Goal: Task Accomplishment & Management: Use online tool/utility

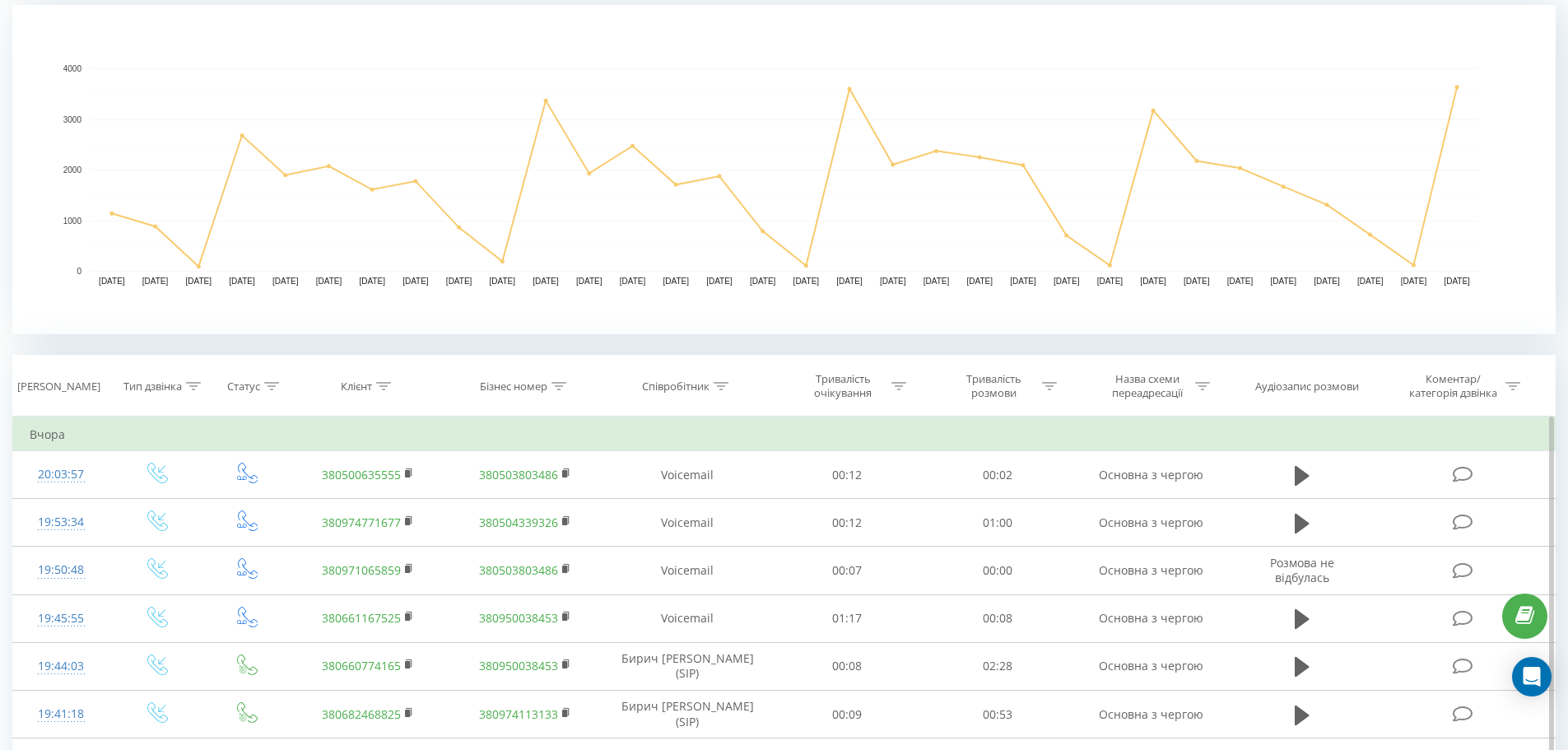
scroll to position [412, 0]
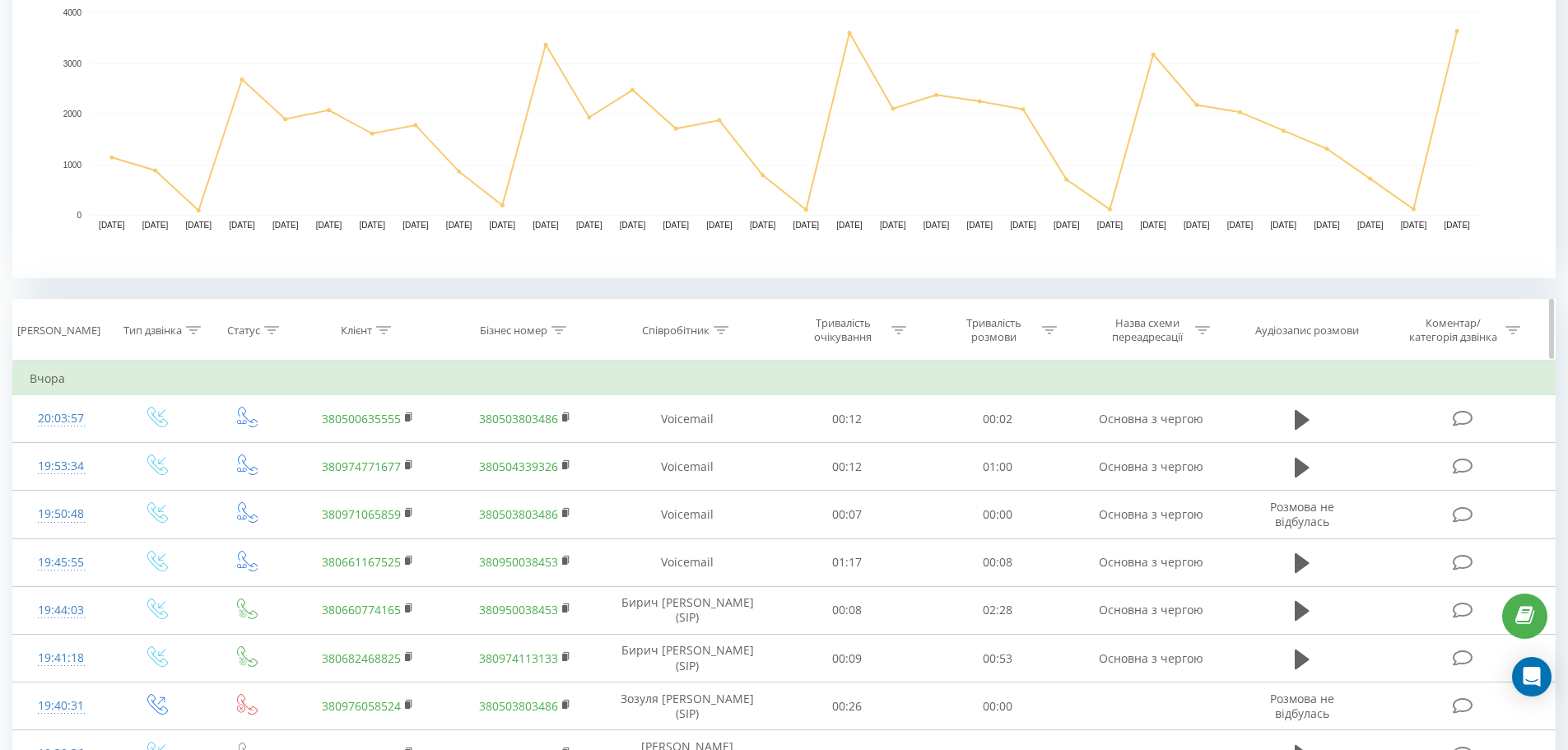
click at [642, 338] on th "Співробітник" at bounding box center [687, 330] width 169 height 61
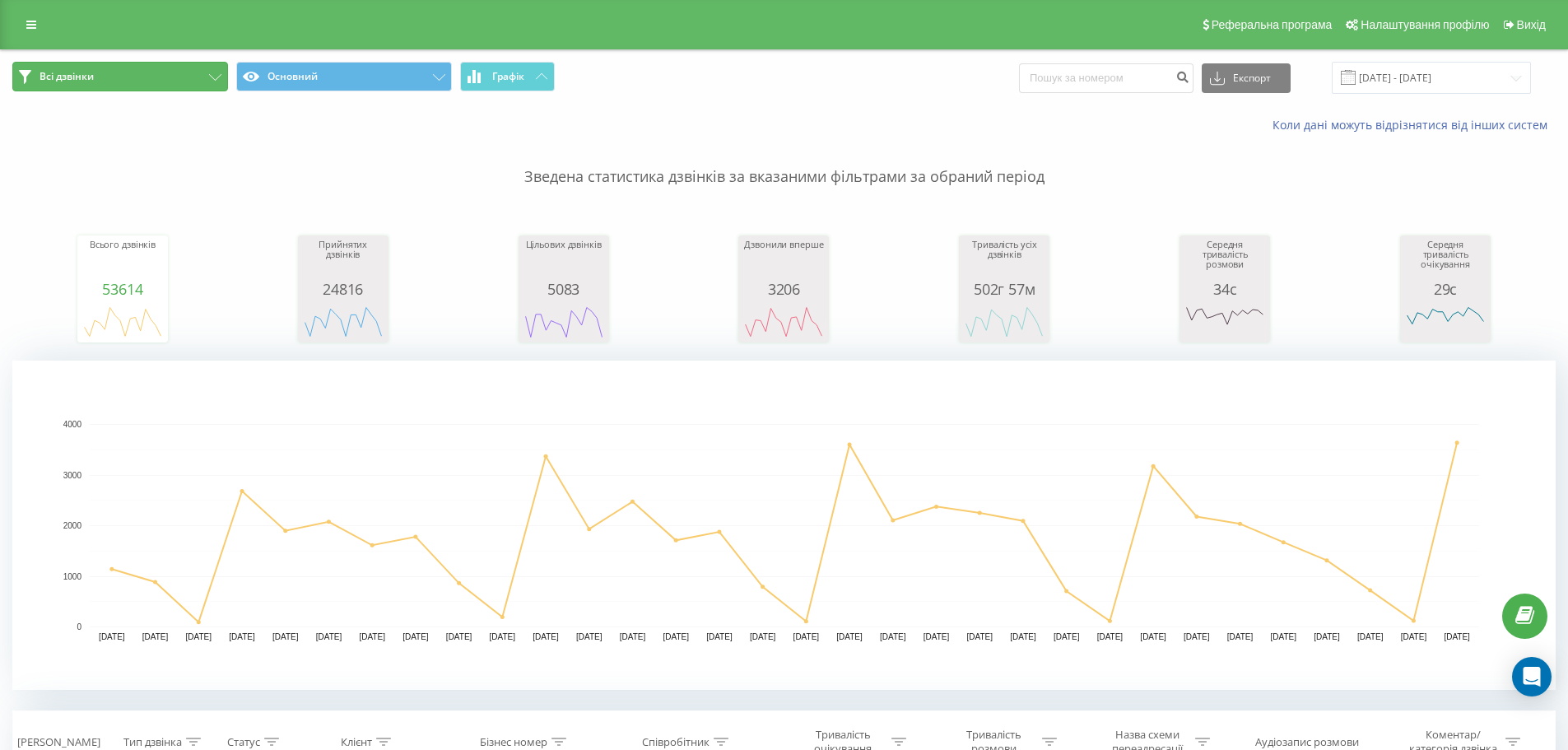
click at [164, 75] on button "Всі дзвінки" at bounding box center [120, 76] width 216 height 30
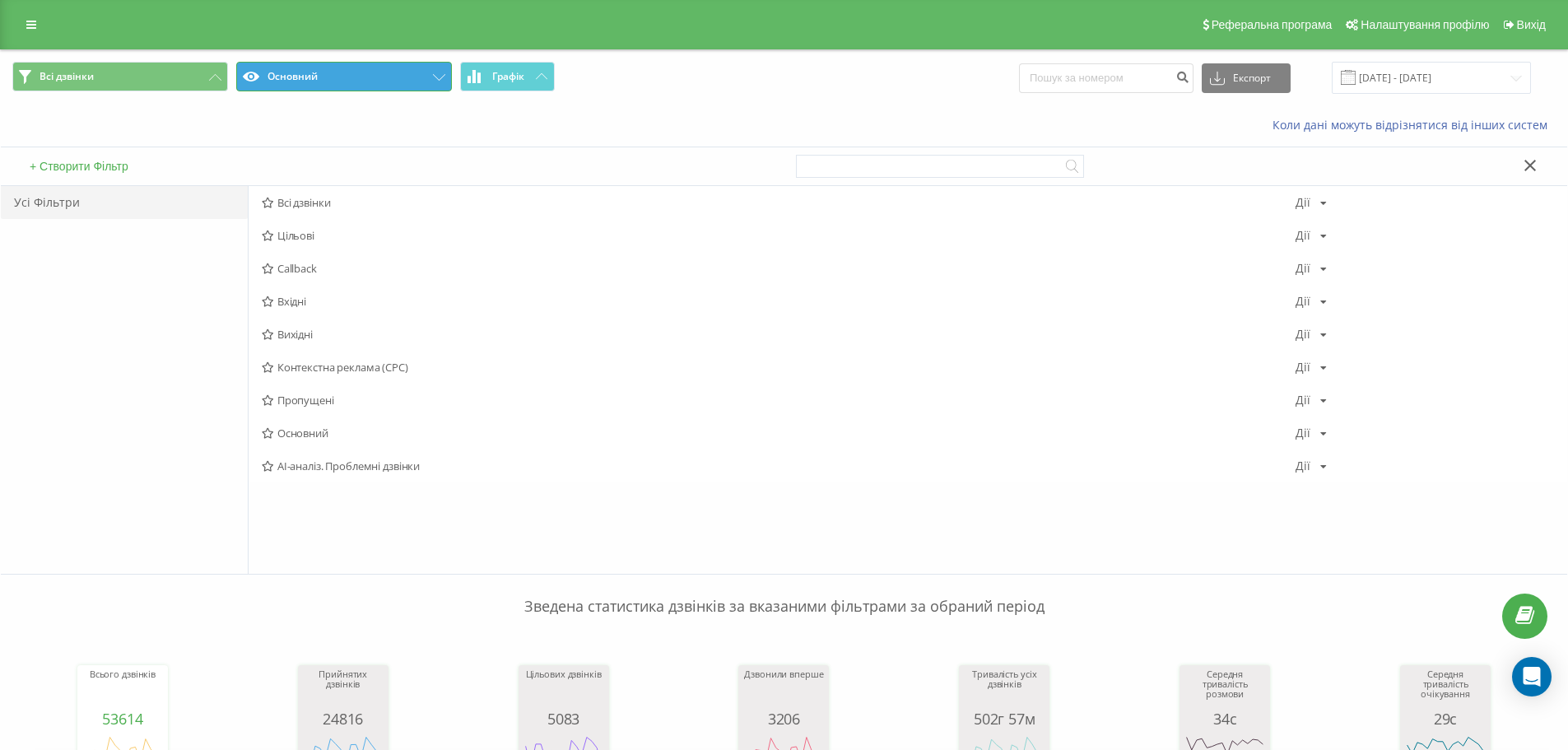
click at [302, 76] on button "Основний" at bounding box center [344, 76] width 216 height 30
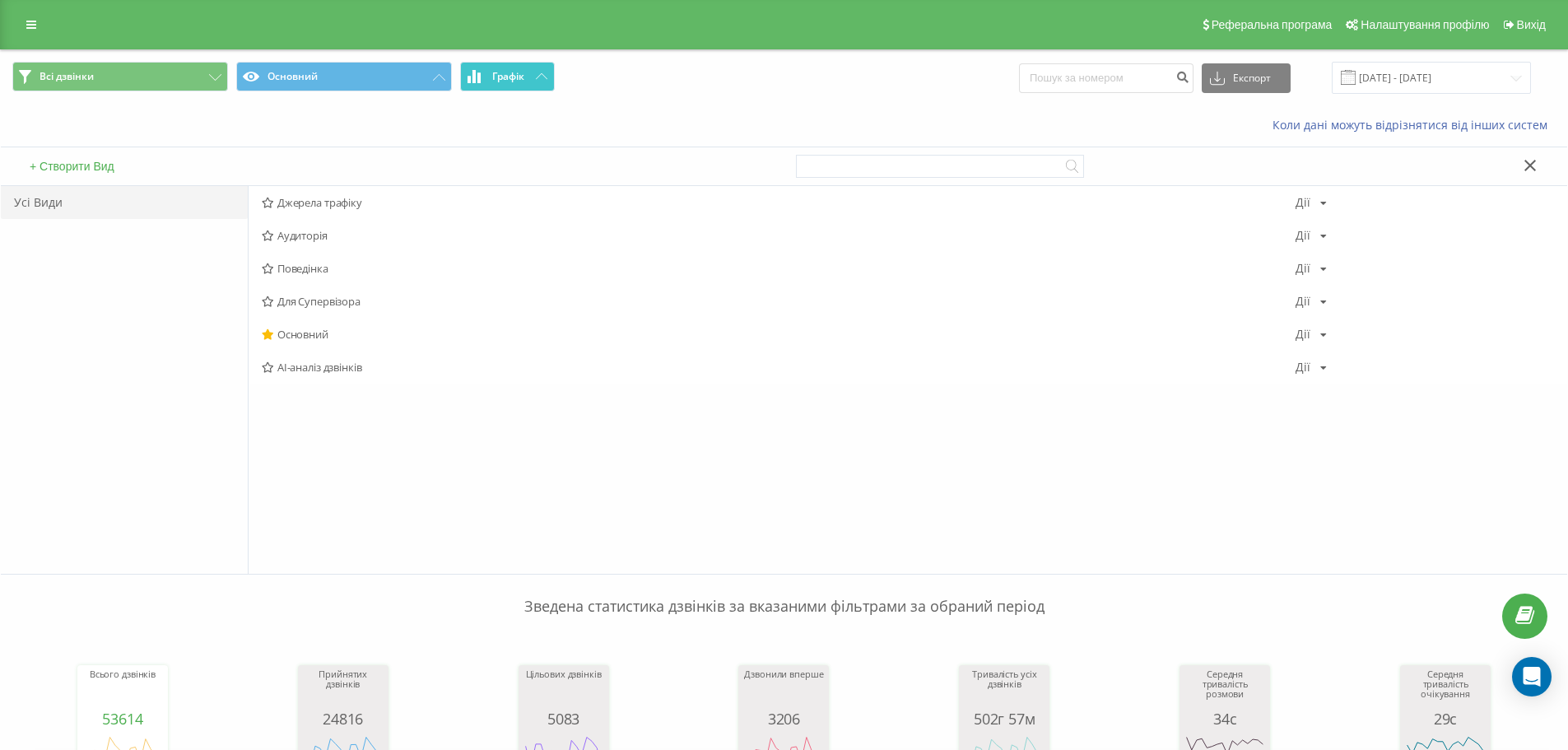
click at [517, 75] on span "Графік" at bounding box center [508, 76] width 32 height 12
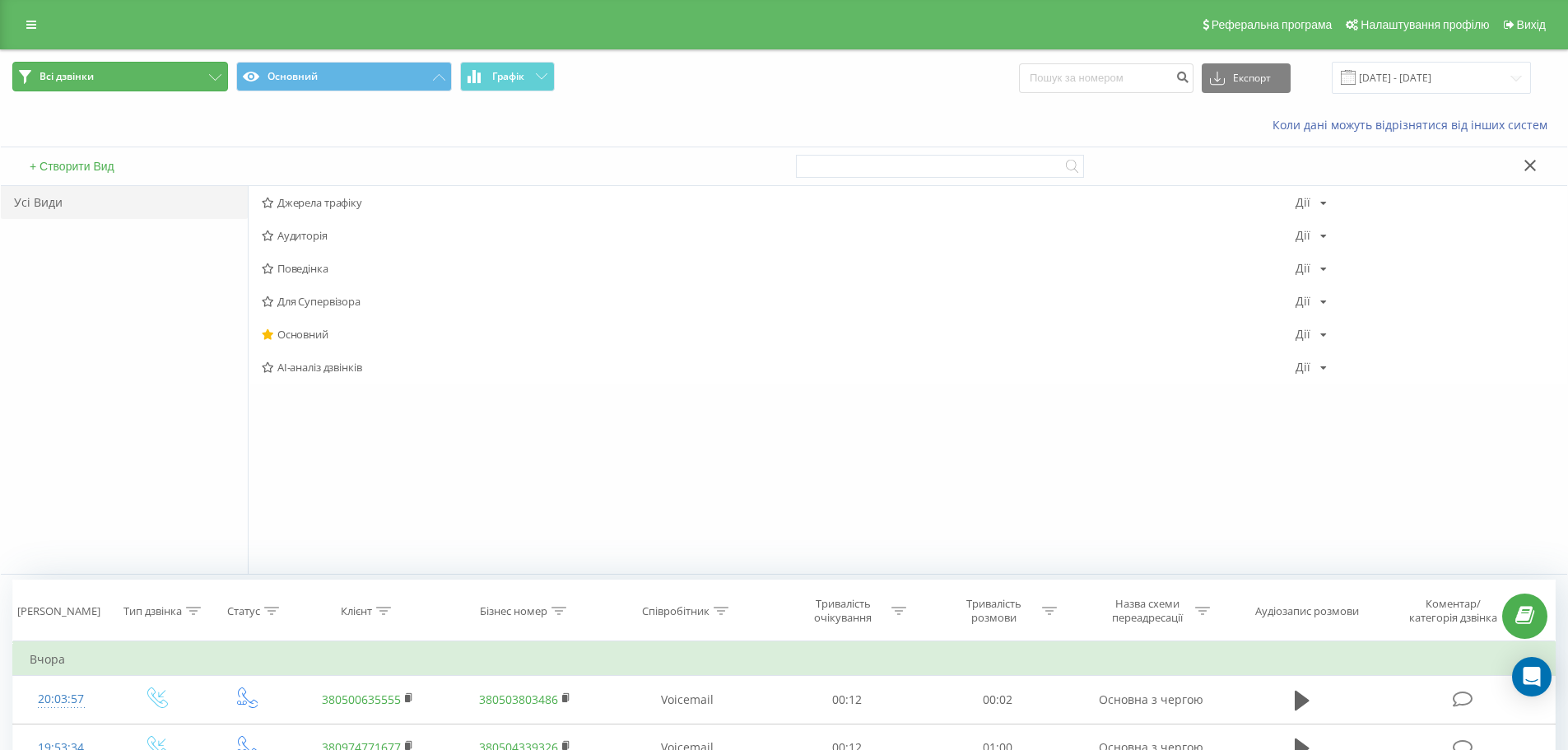
click at [136, 71] on button "Всі дзвінки" at bounding box center [120, 76] width 216 height 30
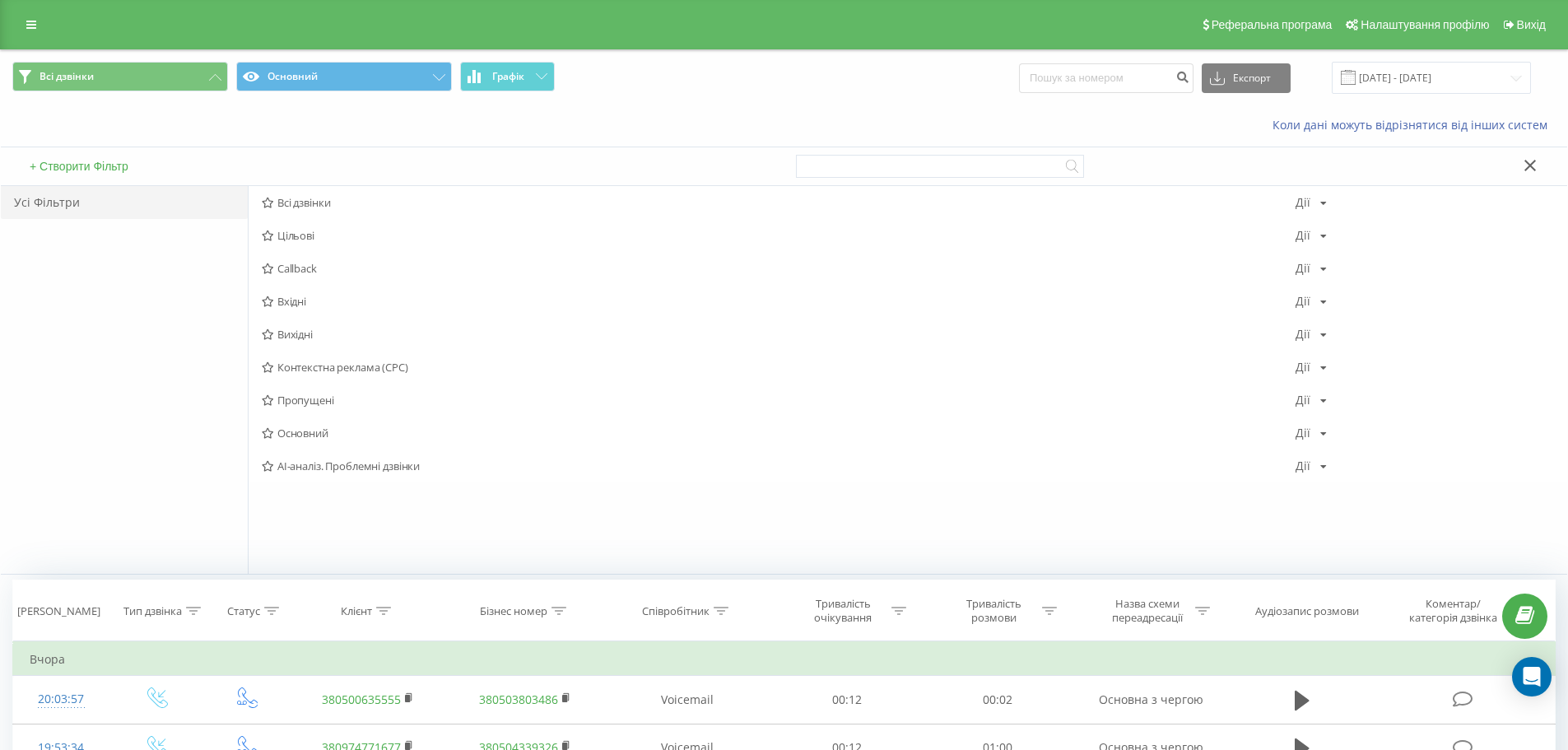
click at [1531, 156] on div at bounding box center [1176, 167] width 760 height 38
click at [1531, 163] on icon at bounding box center [1530, 165] width 12 height 12
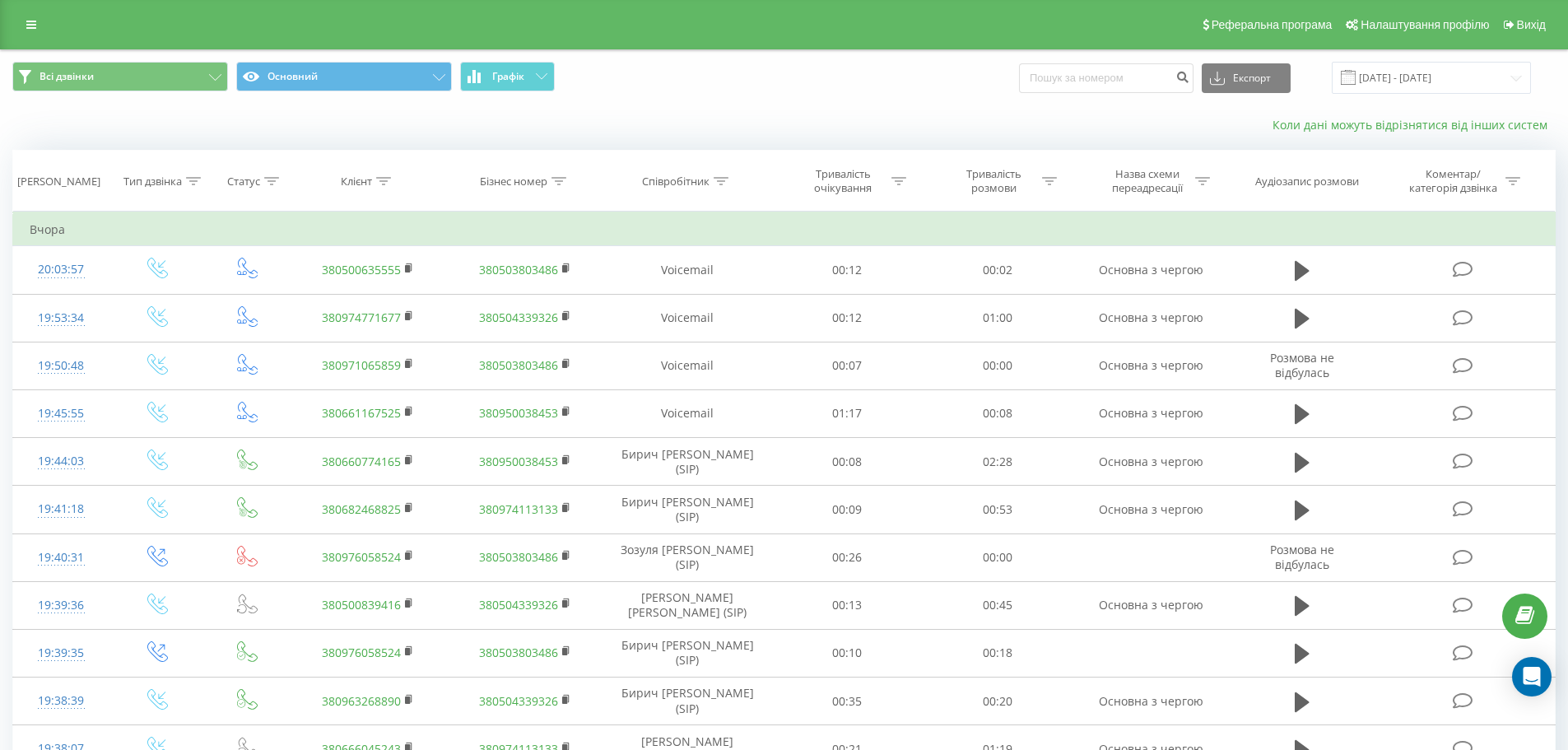
click at [1327, 131] on link "Коли дані можуть відрізнятися вiд інших систем" at bounding box center [1414, 125] width 283 height 16
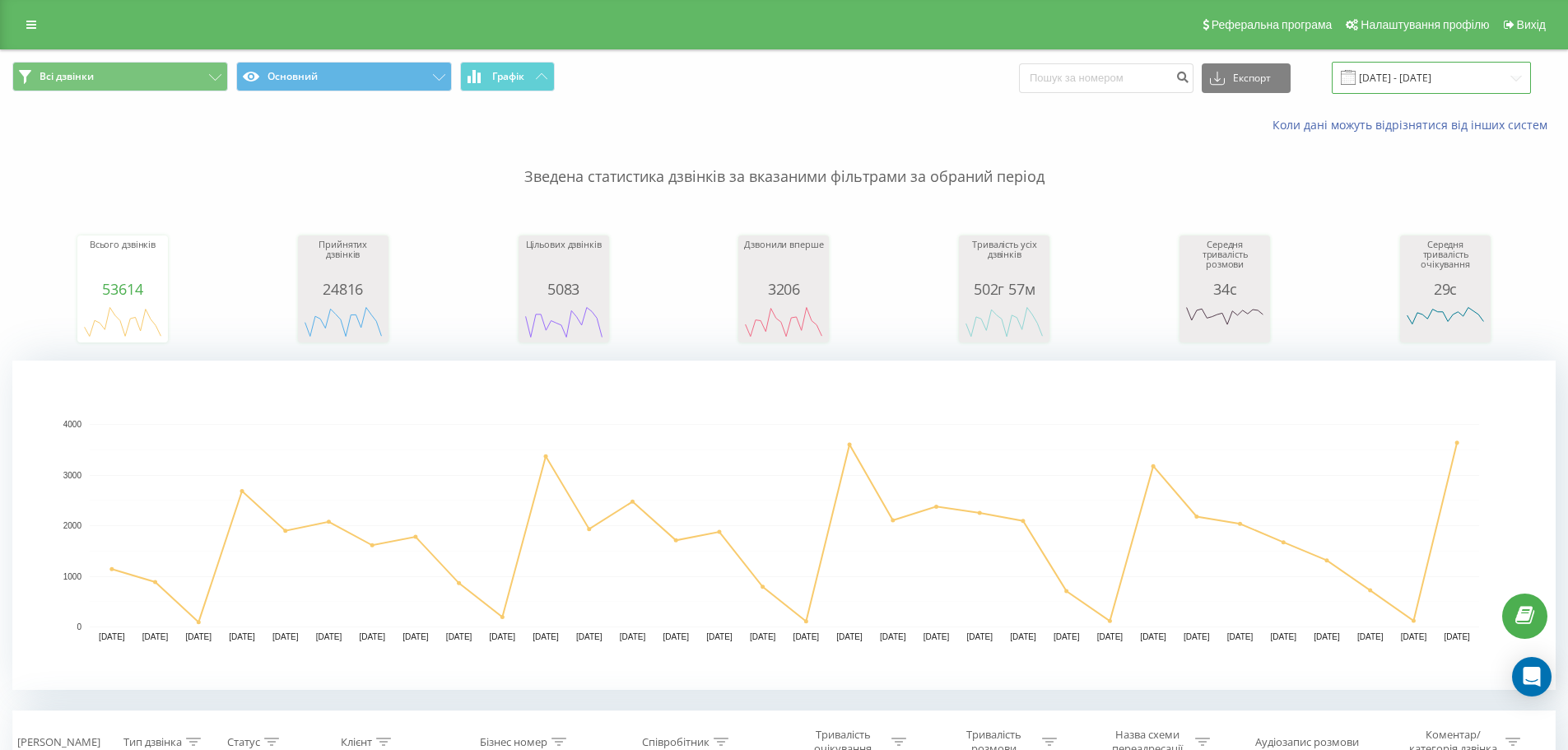
click at [1517, 78] on input "[DATE] - [DATE]" at bounding box center [1431, 77] width 199 height 32
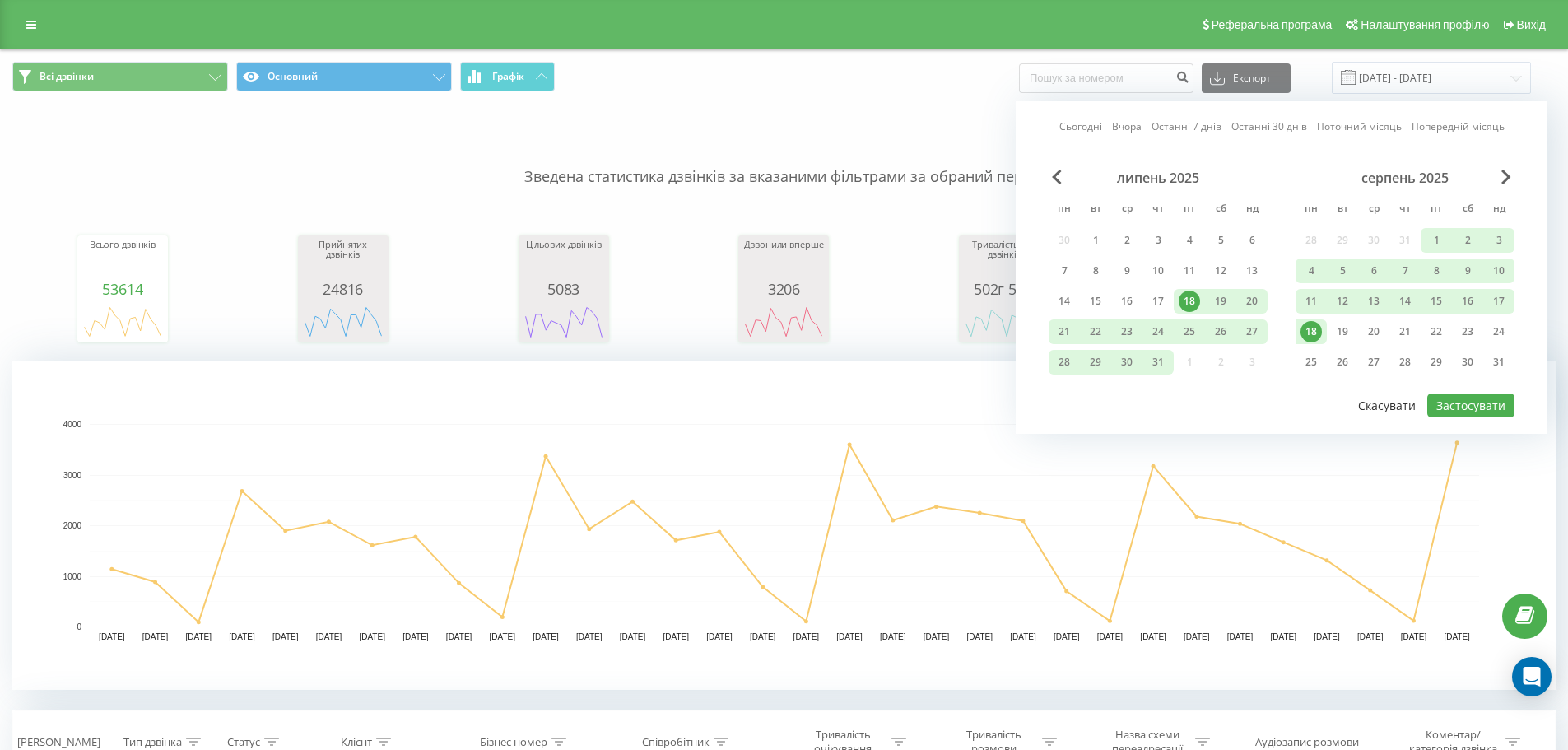
click at [1397, 403] on button "Скасувати" at bounding box center [1386, 405] width 76 height 24
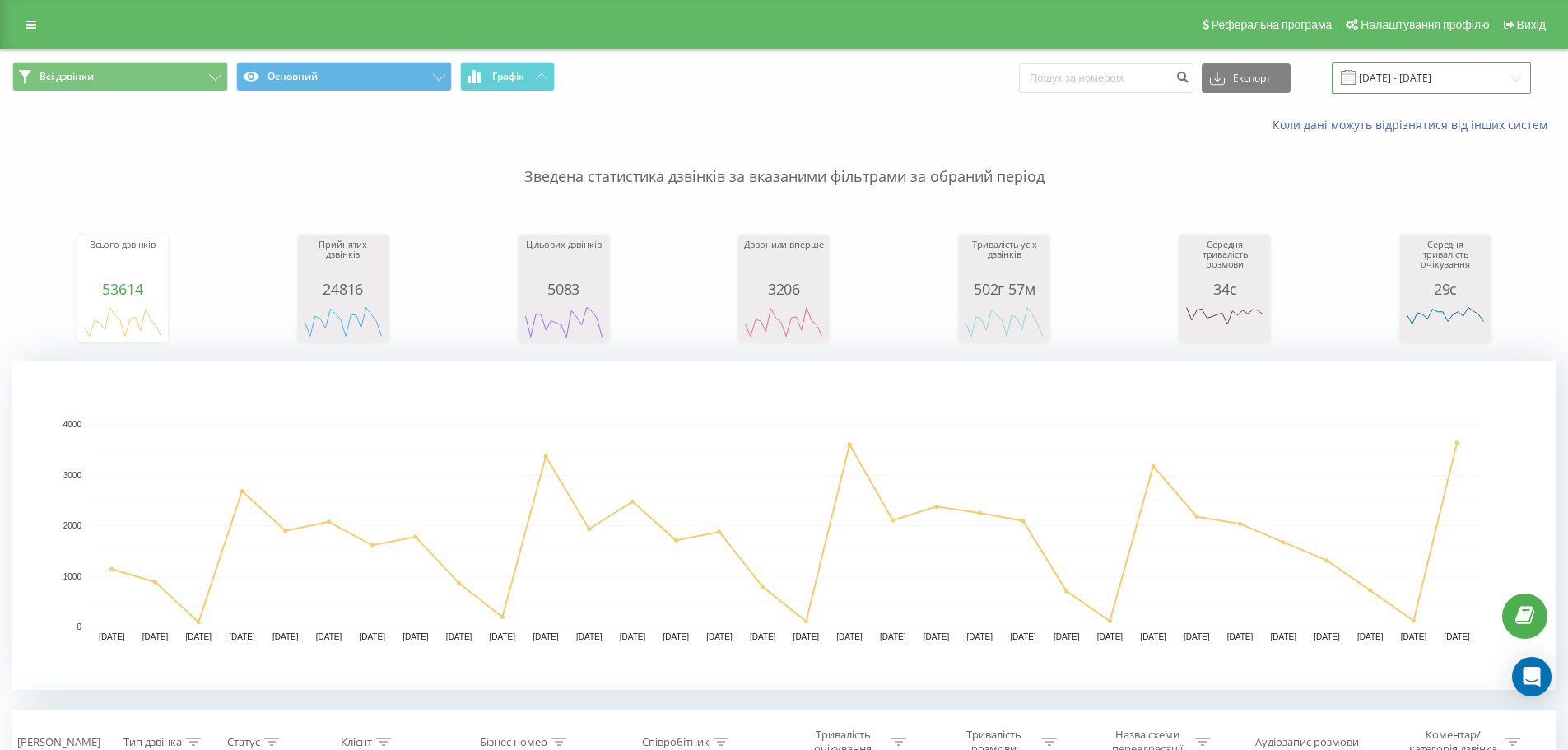
click at [1510, 78] on input "[DATE] - [DATE]" at bounding box center [1431, 77] width 199 height 32
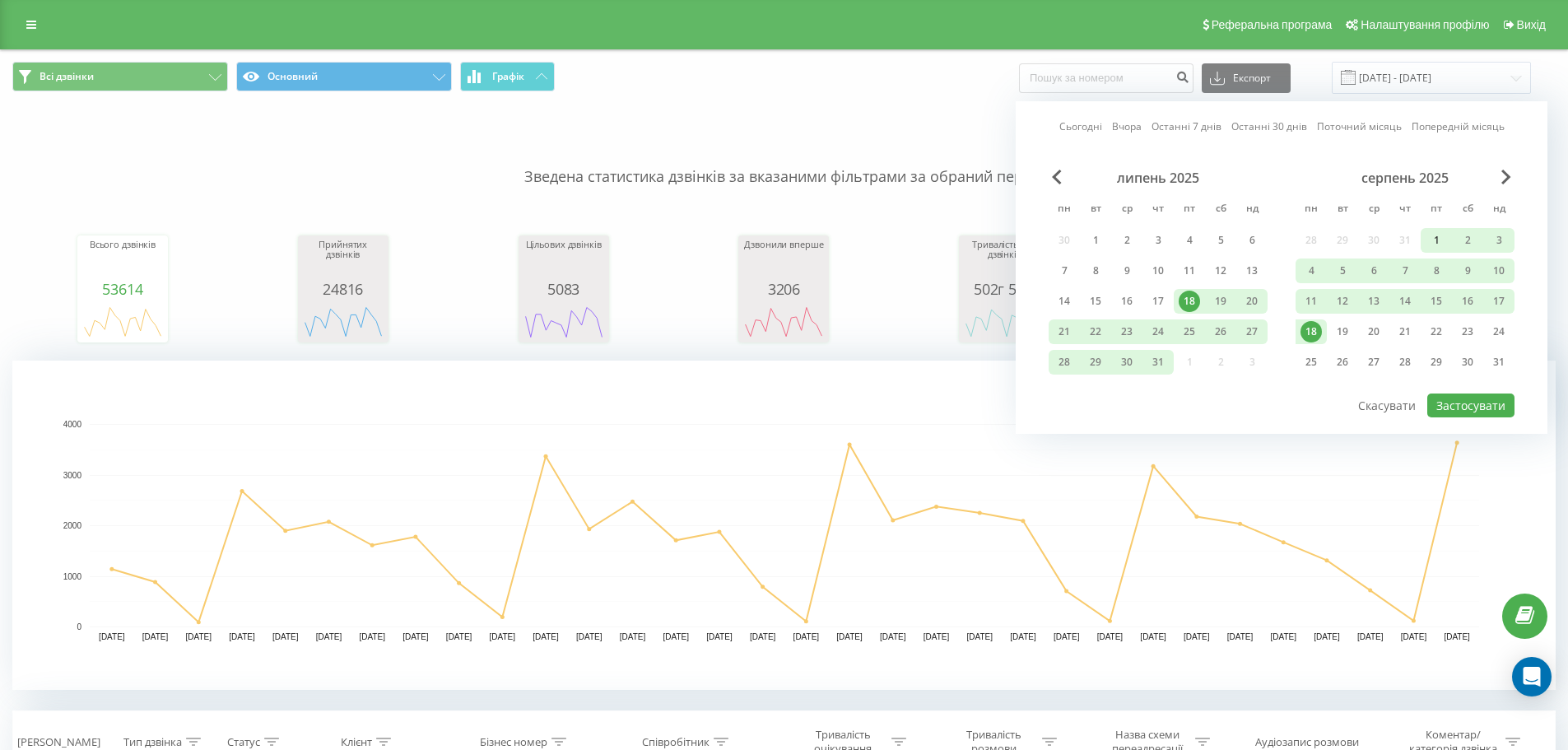
click at [1429, 240] on div "1" at bounding box center [1436, 241] width 22 height 22
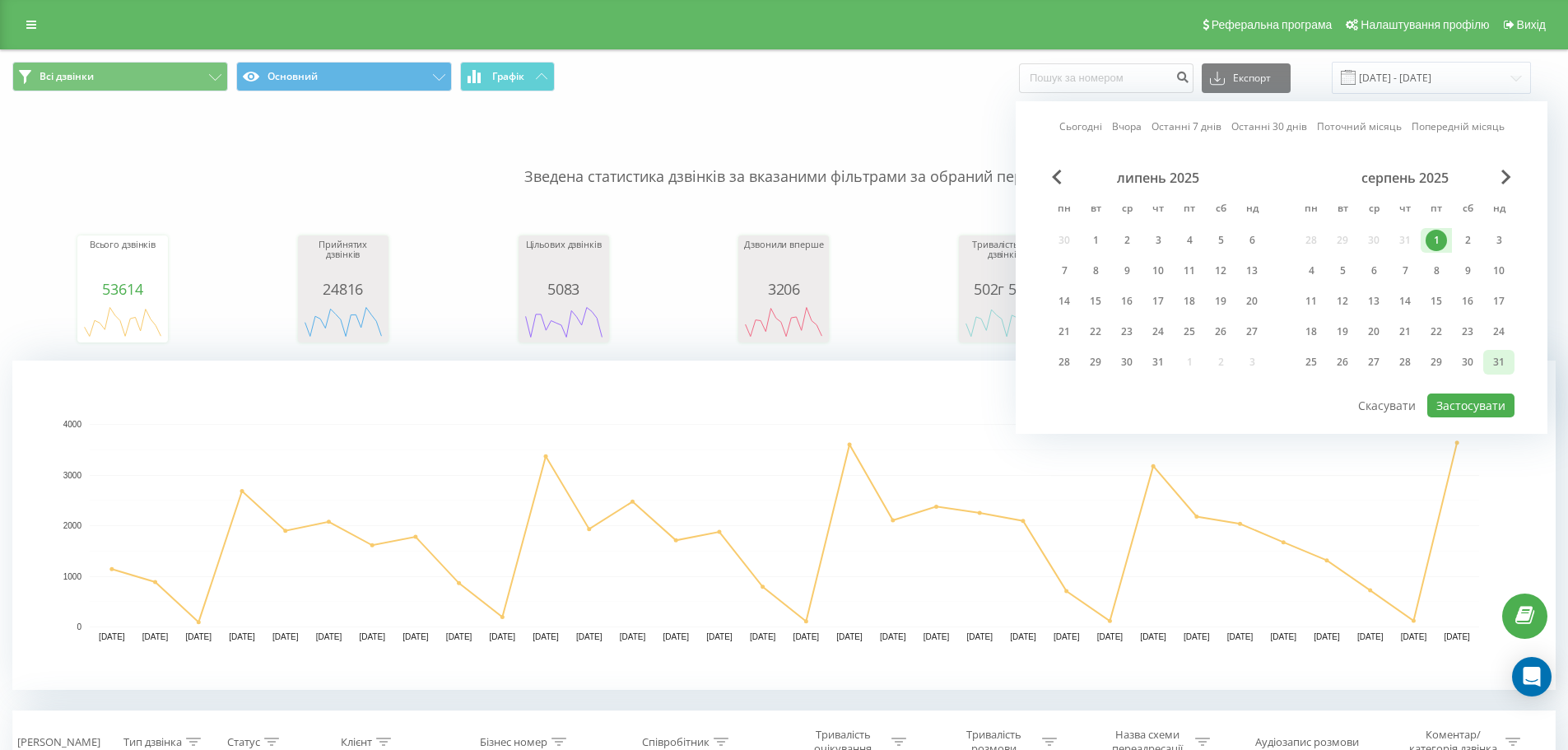
click at [1500, 362] on div "31" at bounding box center [1499, 362] width 22 height 22
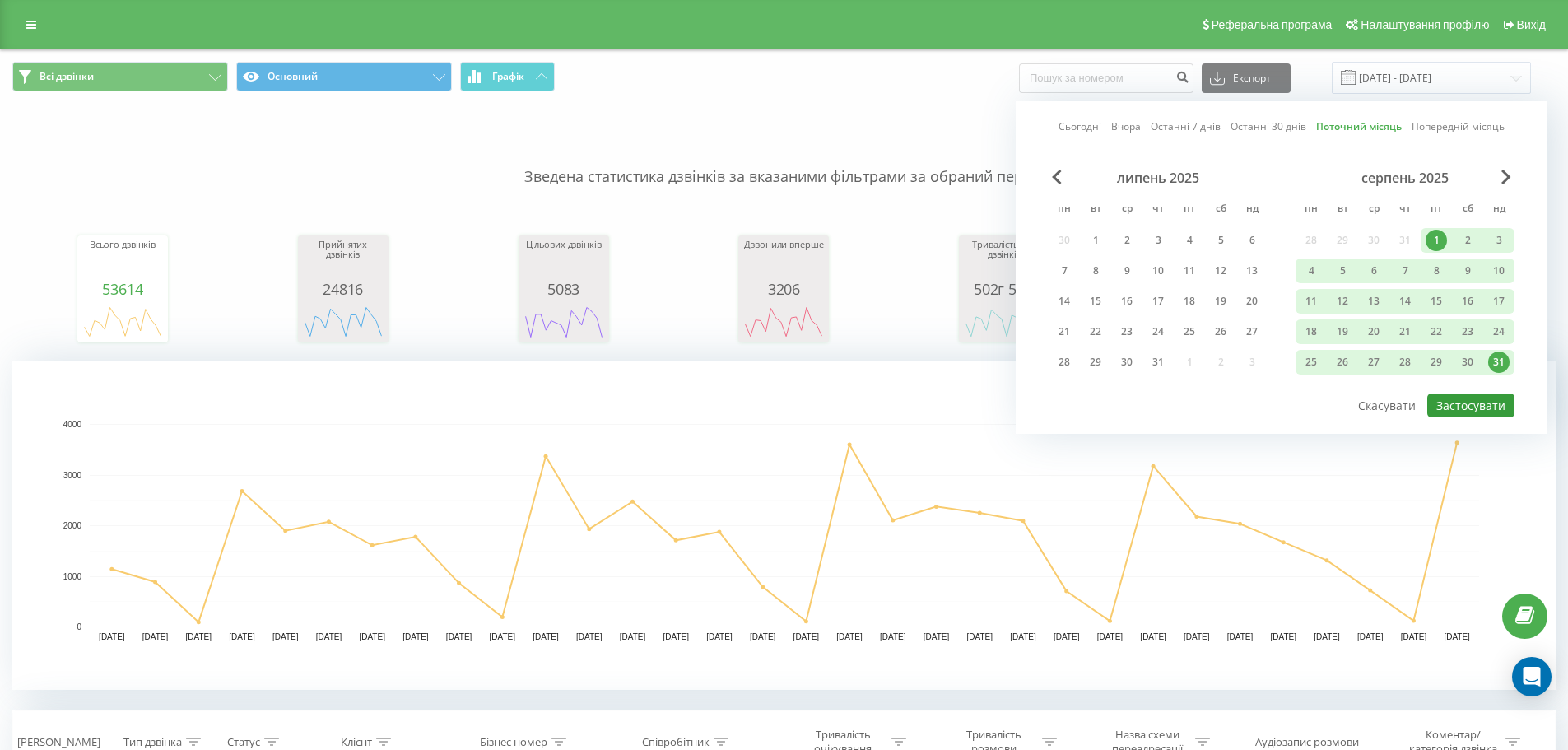
click at [1448, 411] on button "Застосувати" at bounding box center [1470, 405] width 87 height 24
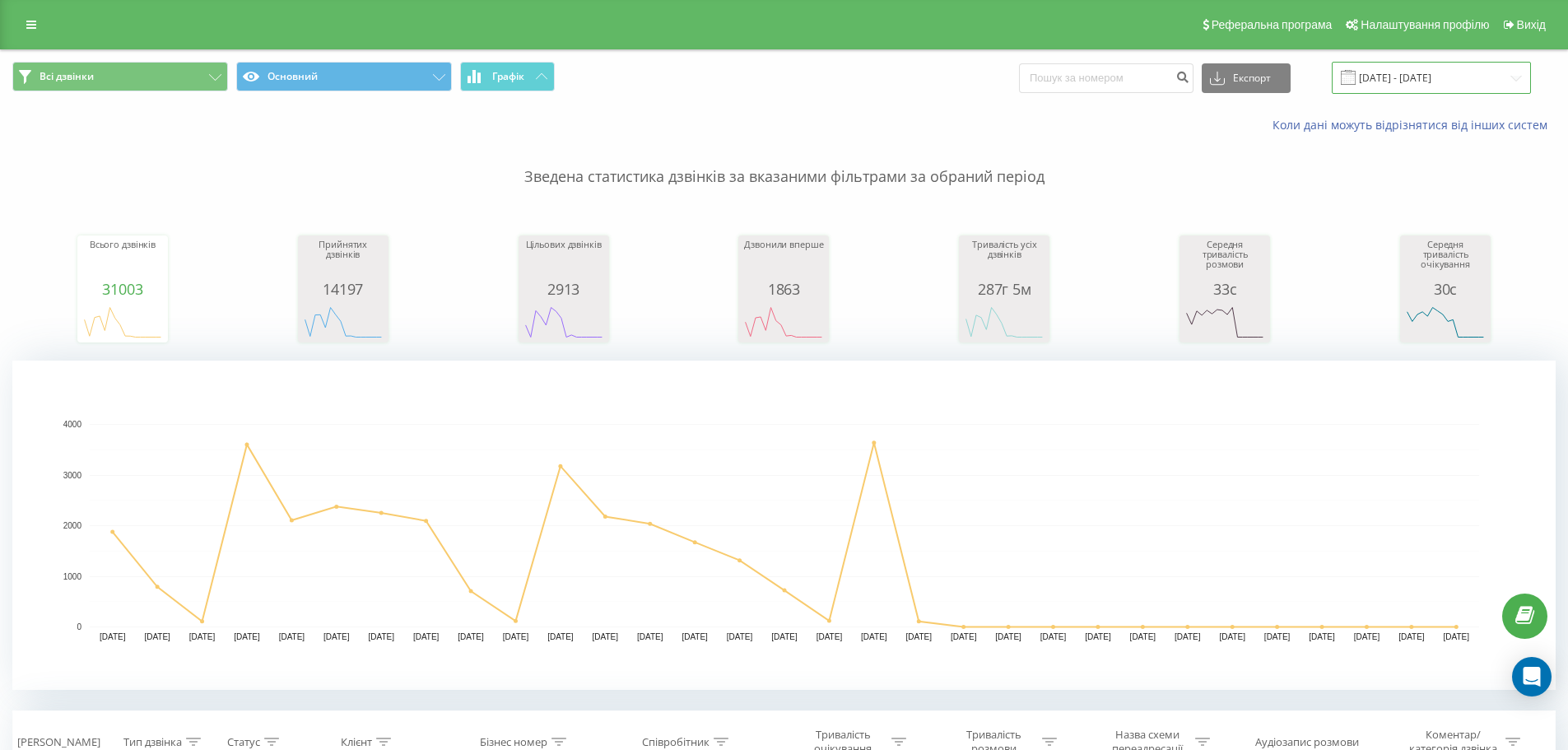
click at [1510, 79] on input "01.08.2025 - 31.08.2025" at bounding box center [1431, 77] width 199 height 32
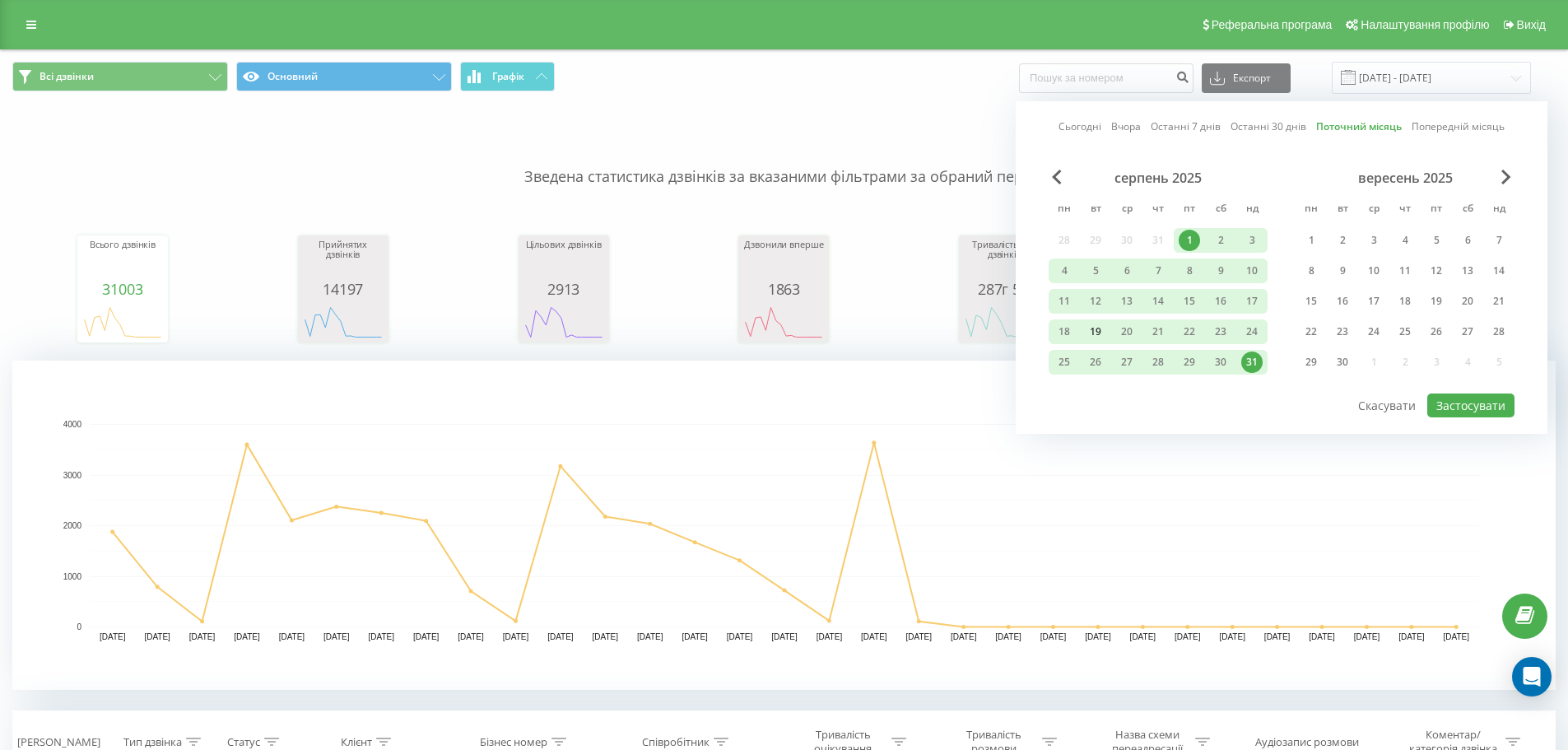
click at [1099, 331] on div "19" at bounding box center [1096, 332] width 22 height 22
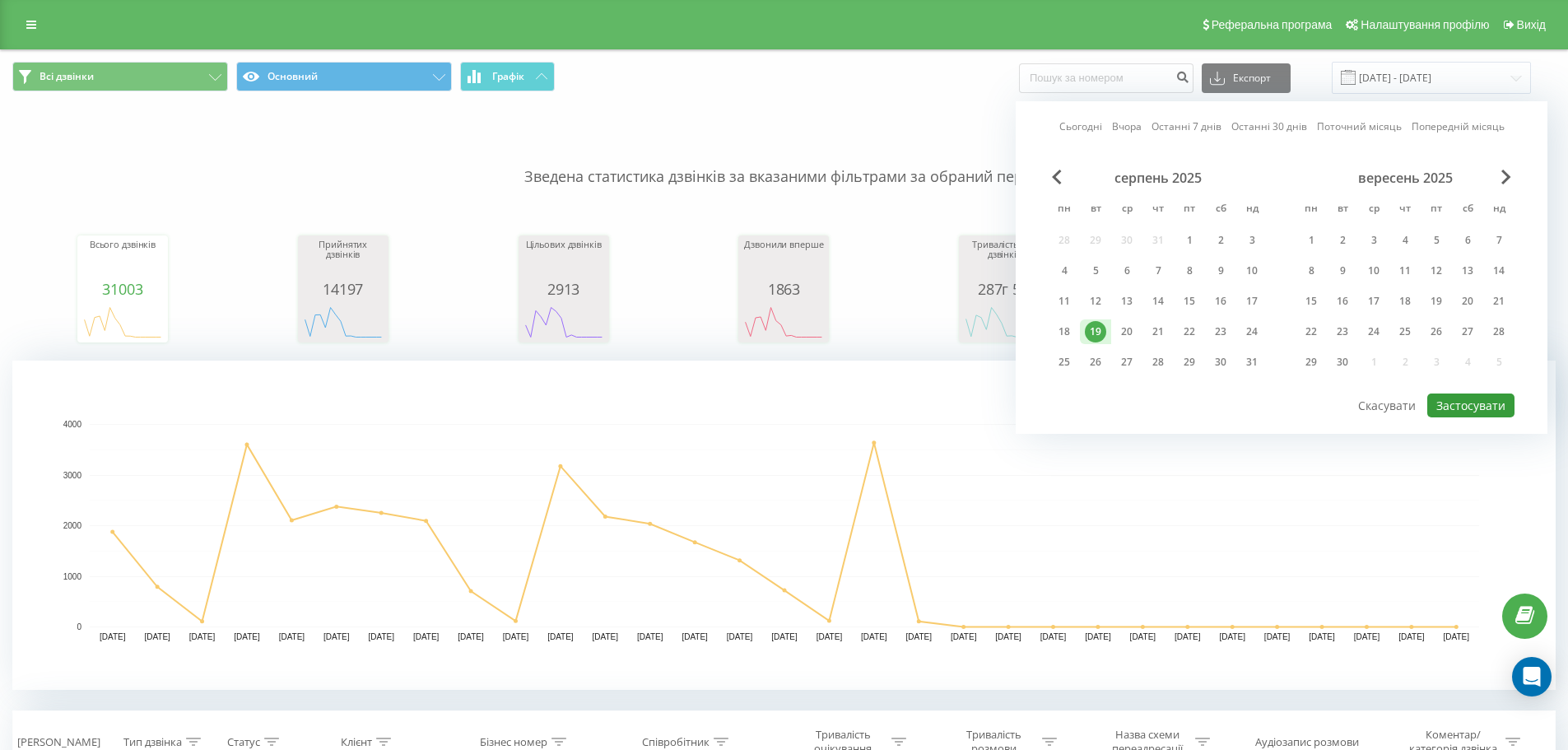
click at [1457, 404] on button "Застосувати" at bounding box center [1470, 405] width 87 height 24
type input "19.08.2025 - 19.08.2025"
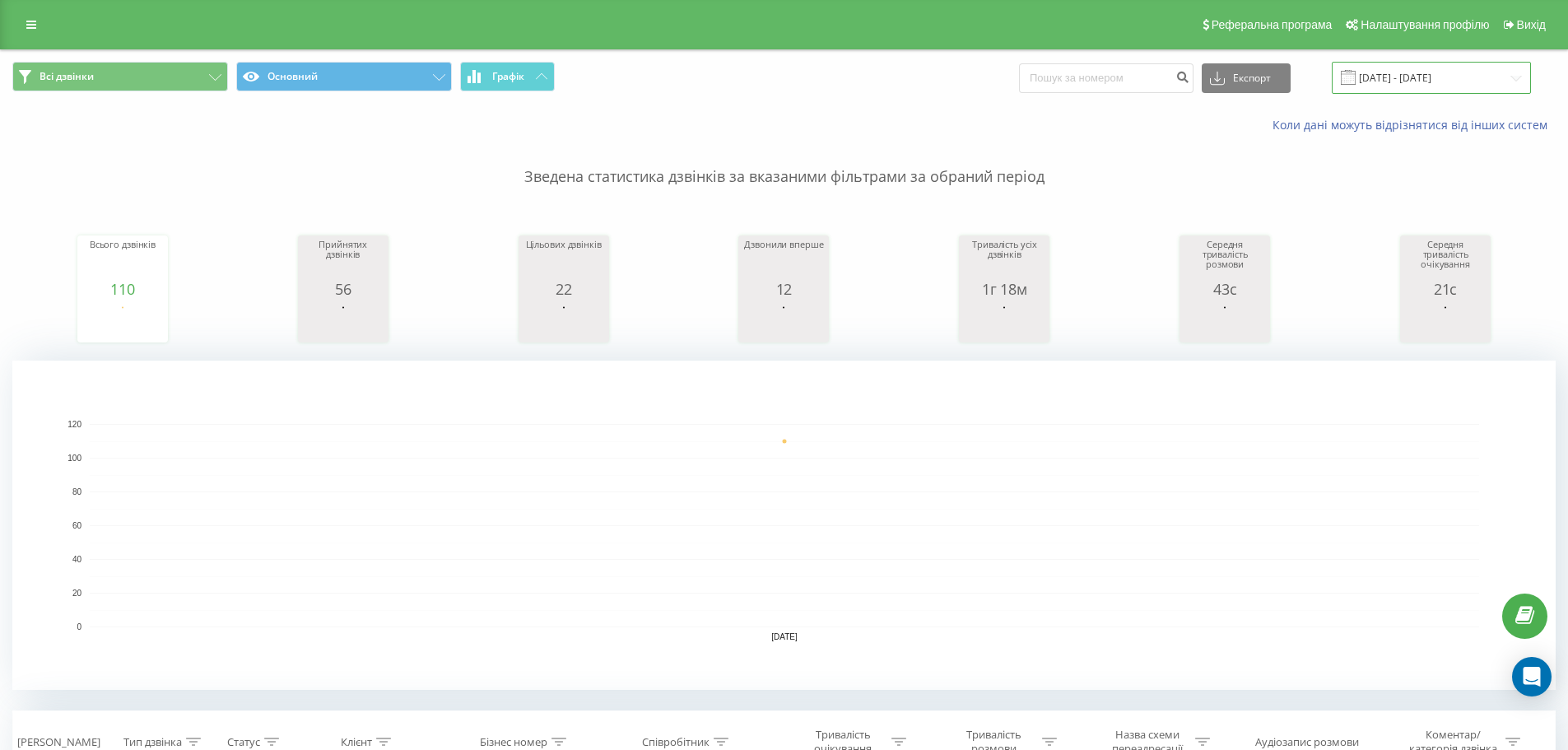
click at [1431, 90] on input "19.08.2025 - 19.08.2025" at bounding box center [1431, 77] width 199 height 32
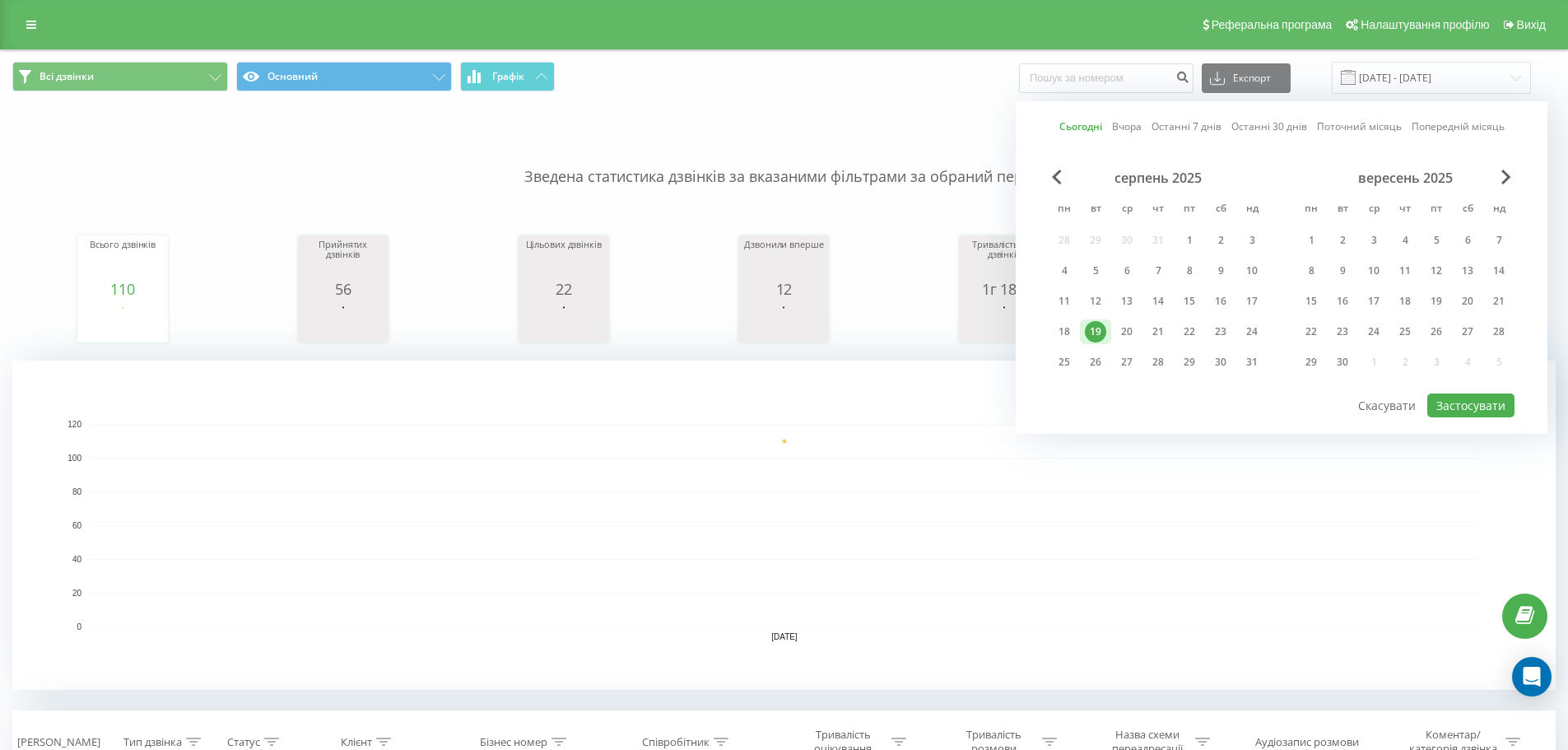
click at [1103, 330] on div "19" at bounding box center [1096, 332] width 22 height 22
click at [1440, 406] on button "Застосувати" at bounding box center [1470, 405] width 87 height 24
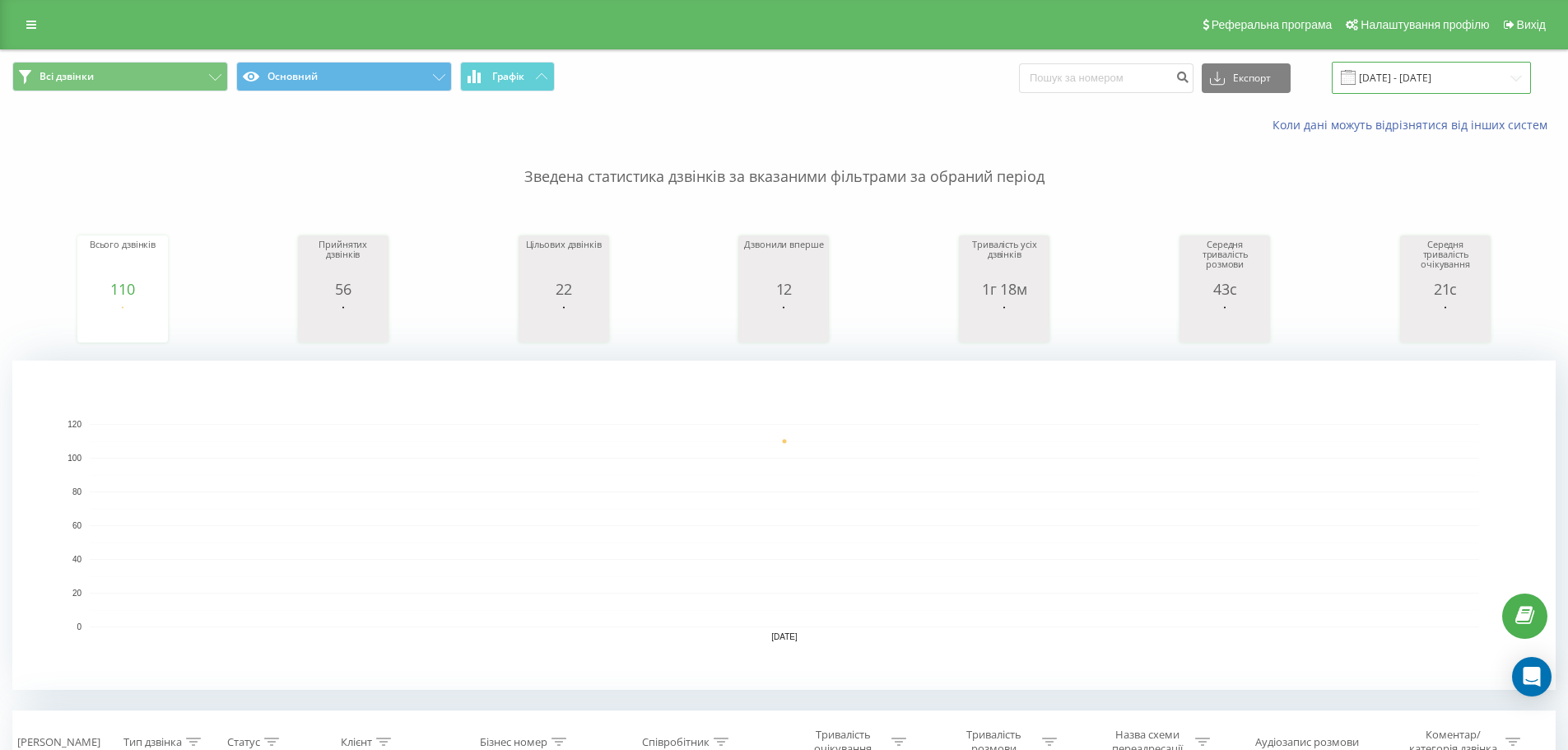
click at [1437, 78] on input "19.08.2025 - 19.08.2025" at bounding box center [1431, 77] width 199 height 32
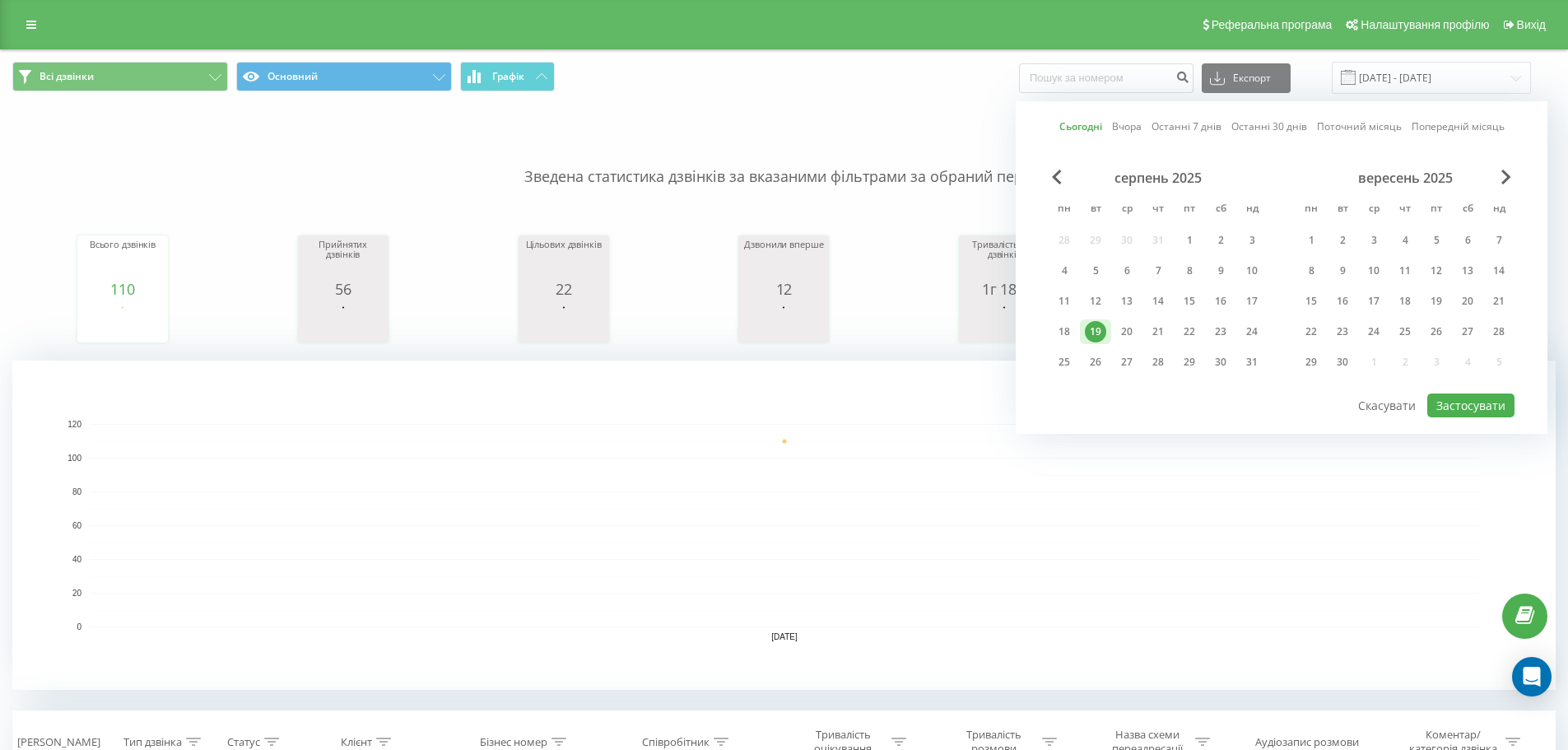
click at [1058, 189] on div "серпень 2025 пн вт ср чт пт сб нд 28 29 30 31 1 2 3 4 5 6 7 8 9 10 11 12 13 14 …" at bounding box center [1158, 275] width 219 height 211
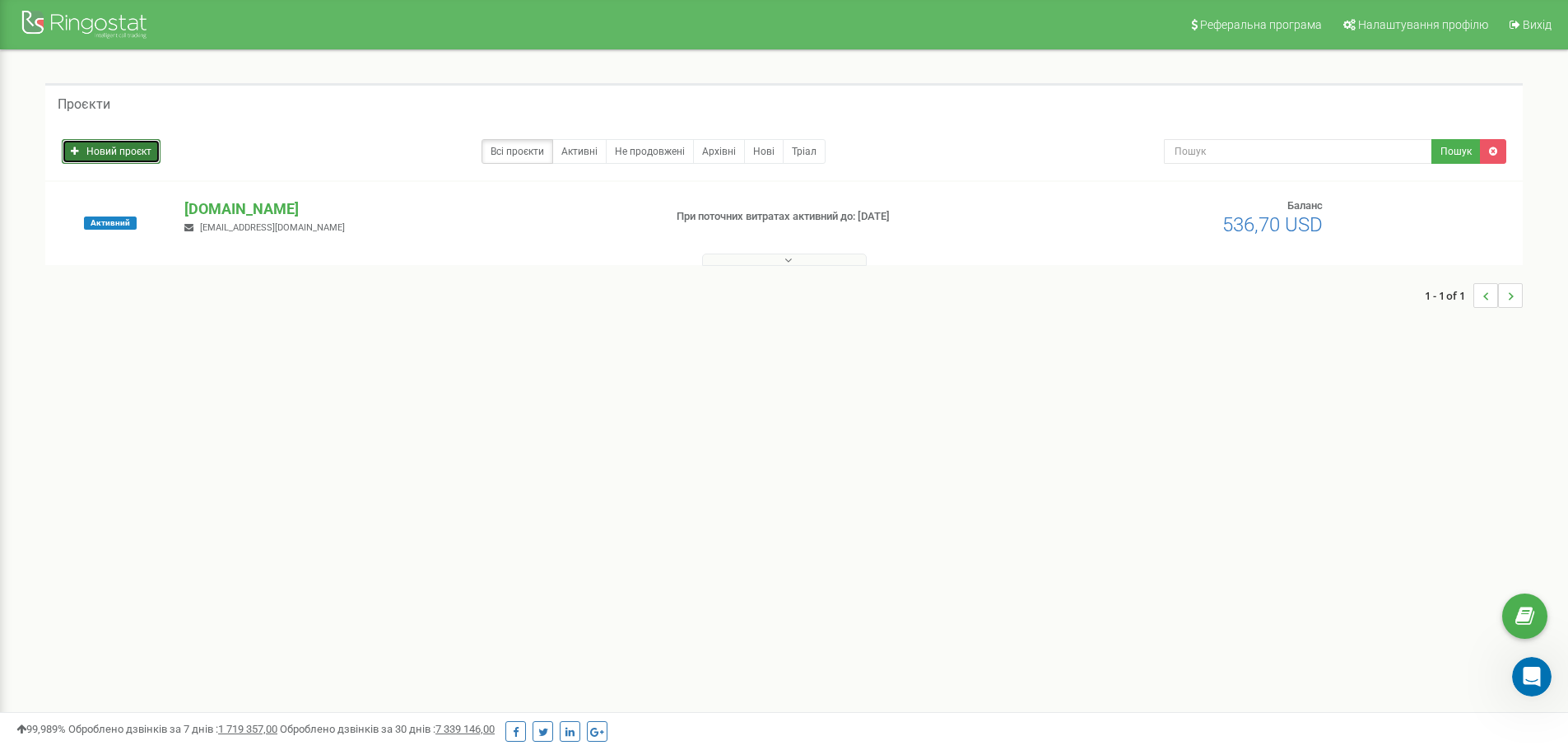
click at [115, 150] on link "Новий проєкт" at bounding box center [110, 152] width 99 height 25
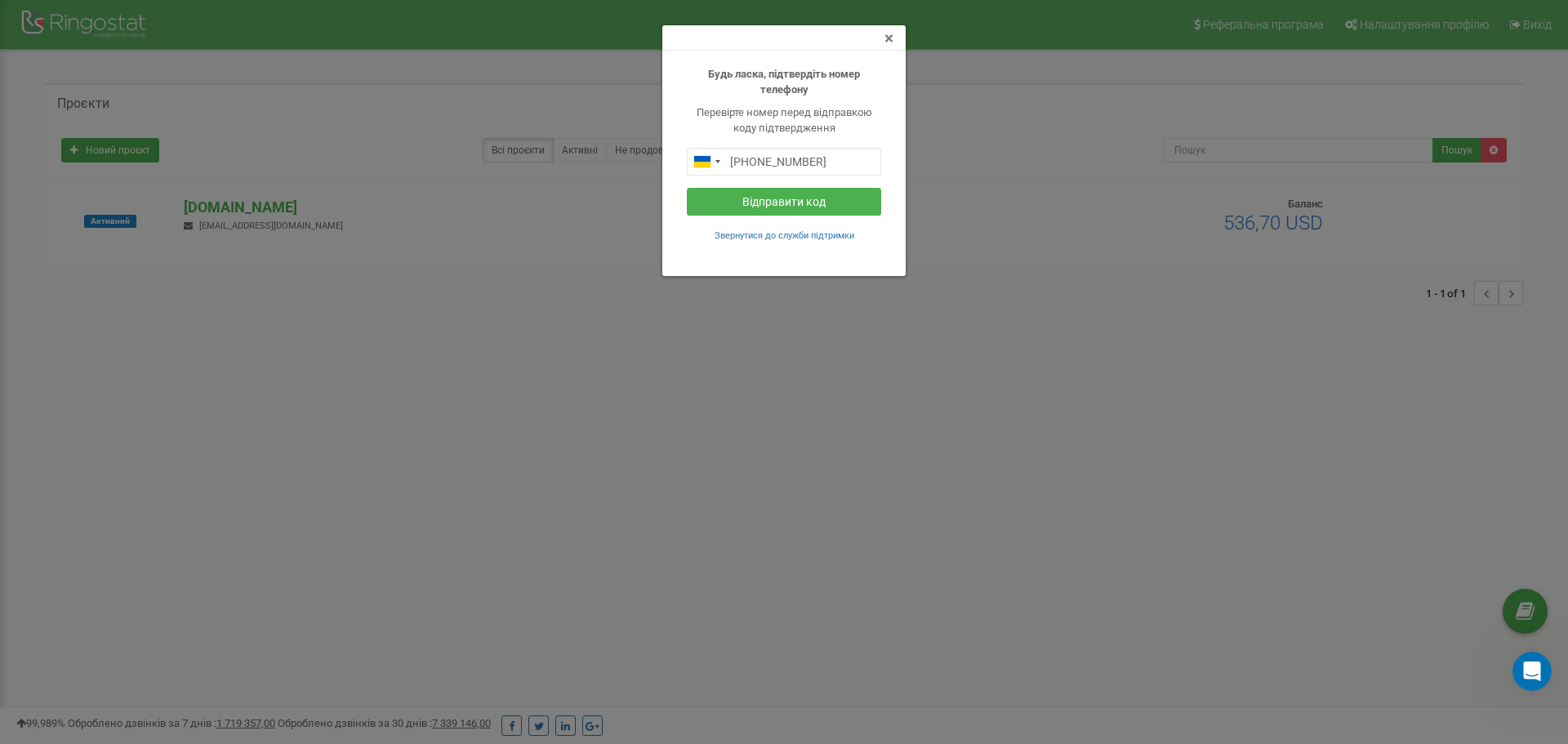
click at [884, 36] on span "×" at bounding box center [889, 39] width 9 height 20
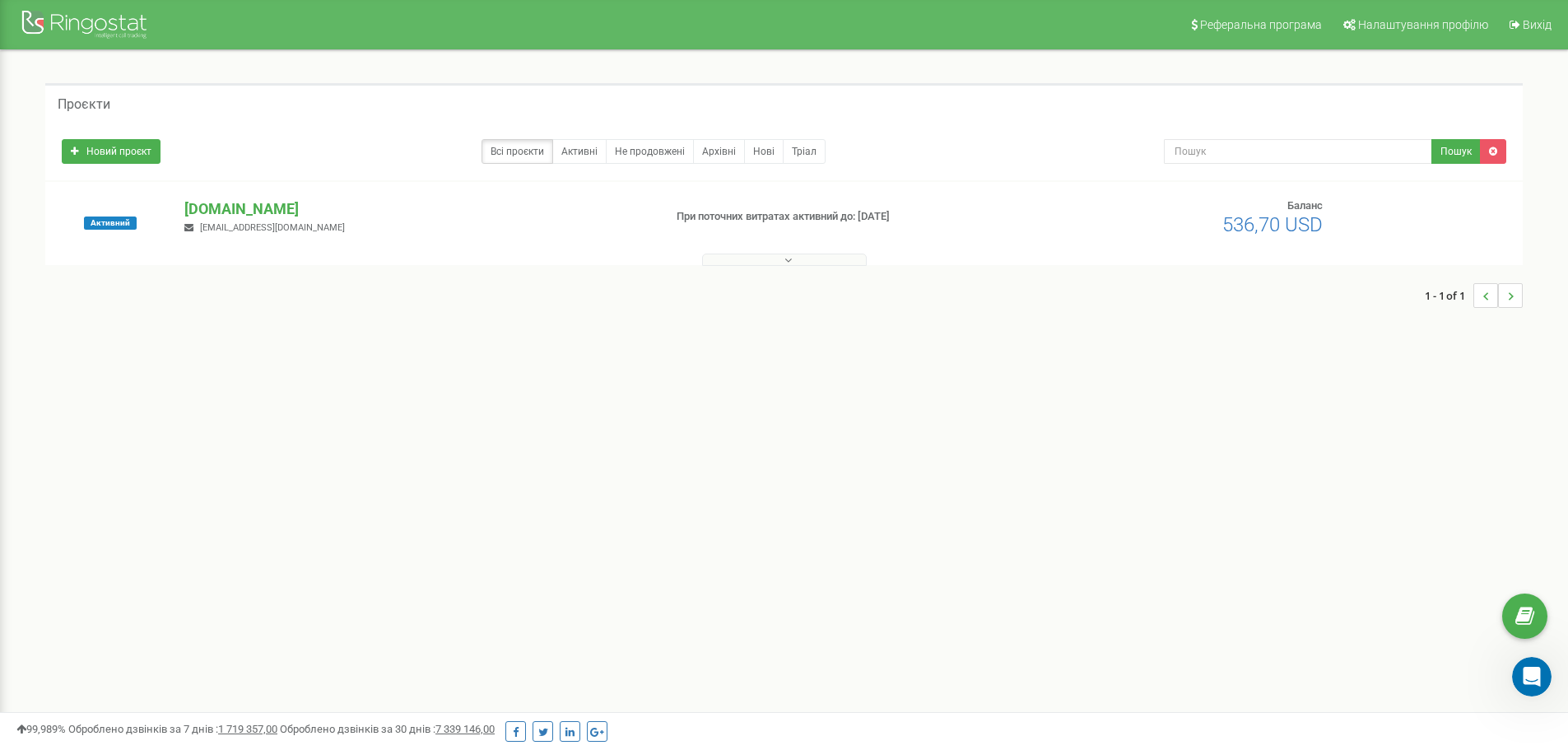
click at [735, 258] on button at bounding box center [784, 259] width 164 height 12
click at [271, 206] on p "[DOMAIN_NAME]" at bounding box center [417, 209] width 465 height 22
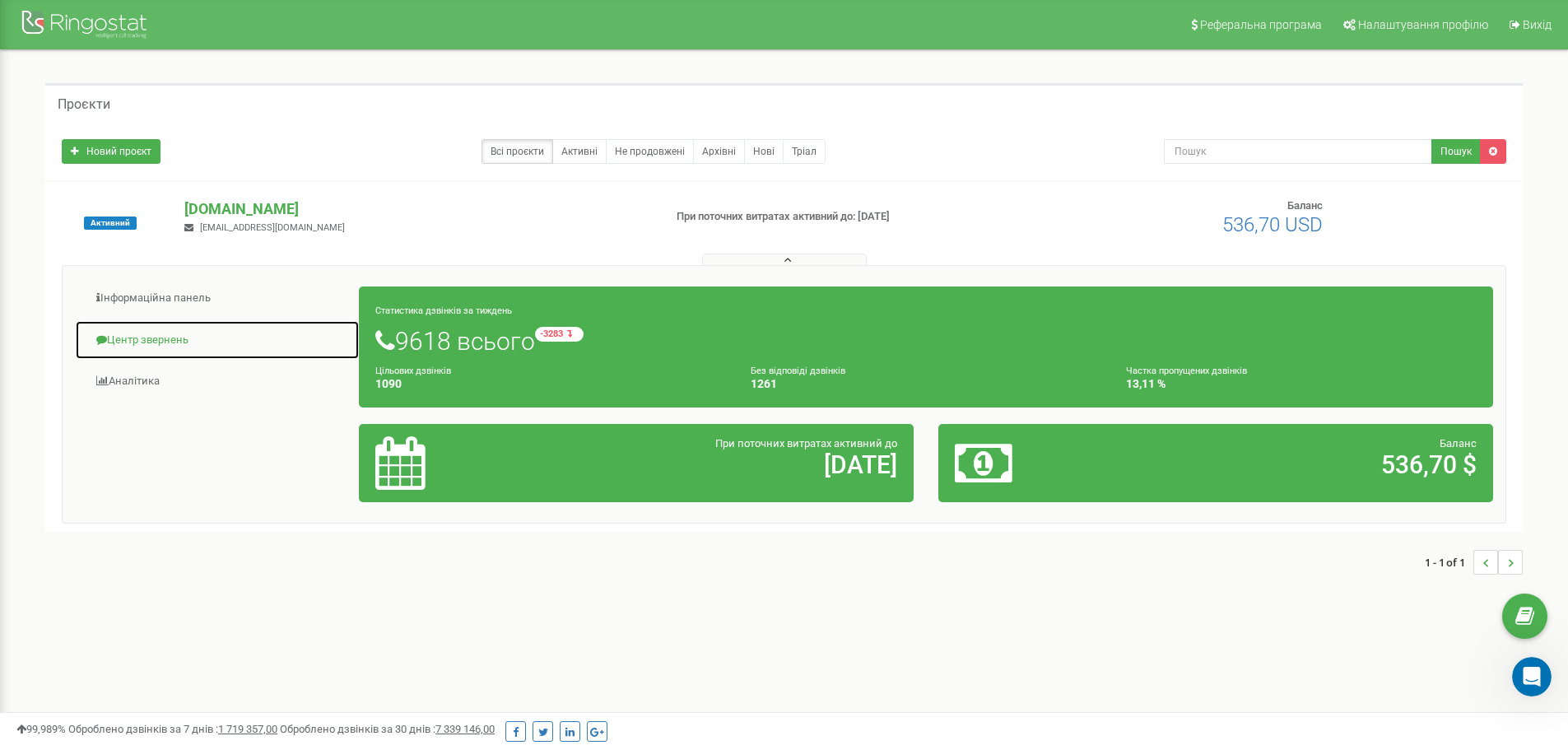
click at [144, 346] on link "Центр звернень" at bounding box center [217, 341] width 285 height 41
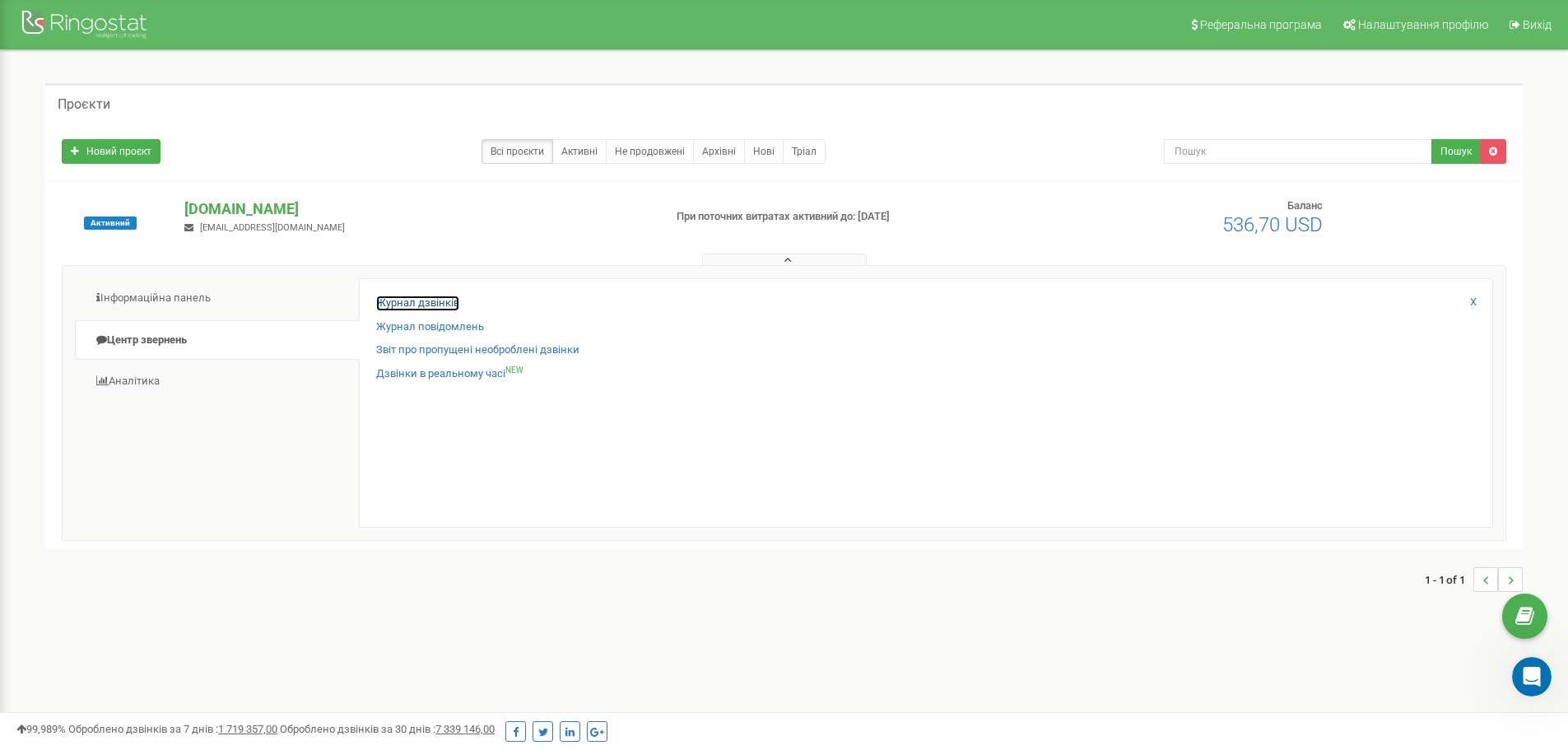
click at [398, 302] on link "Журнал дзвінків" at bounding box center [418, 303] width 83 height 16
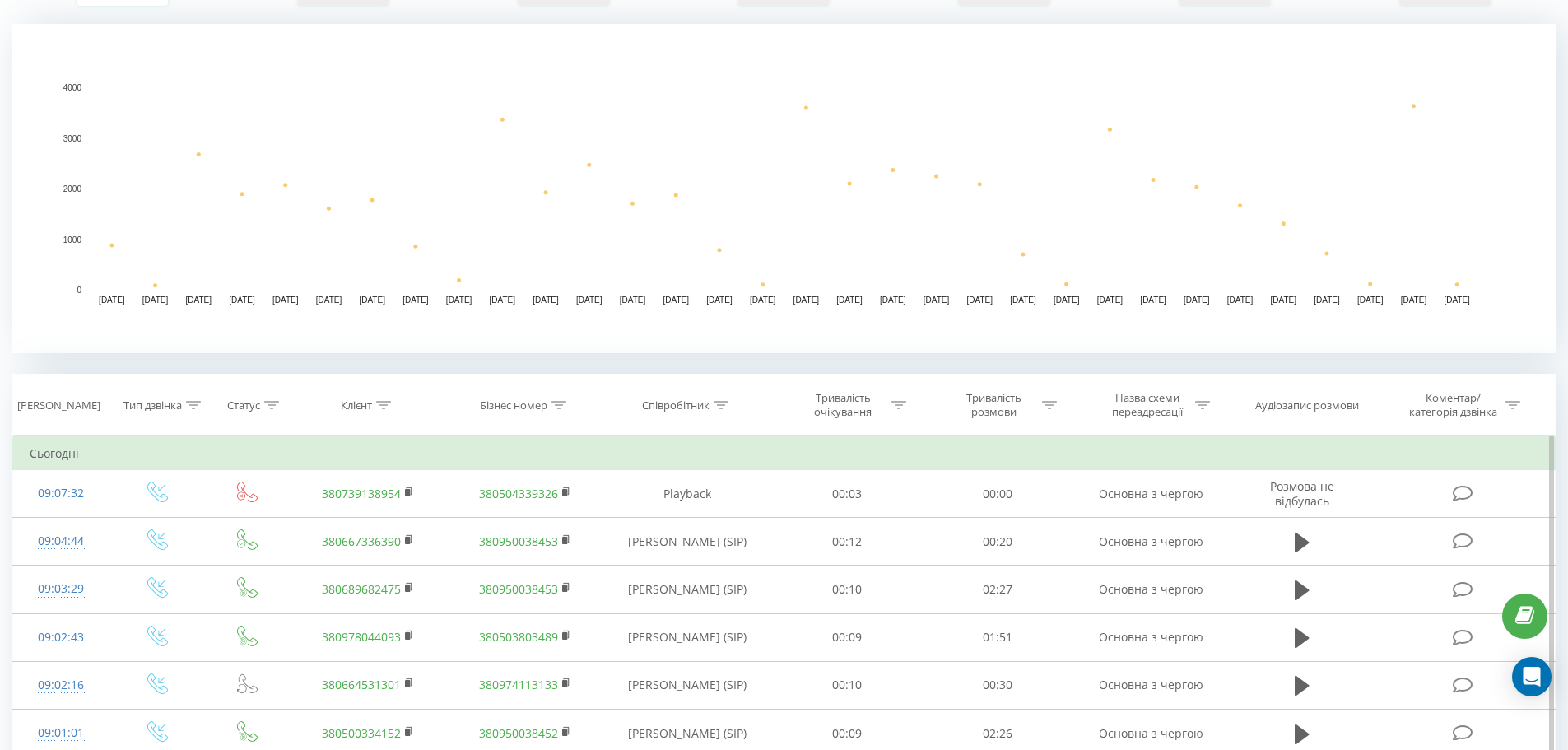
scroll to position [164, 0]
